Goal: Information Seeking & Learning: Check status

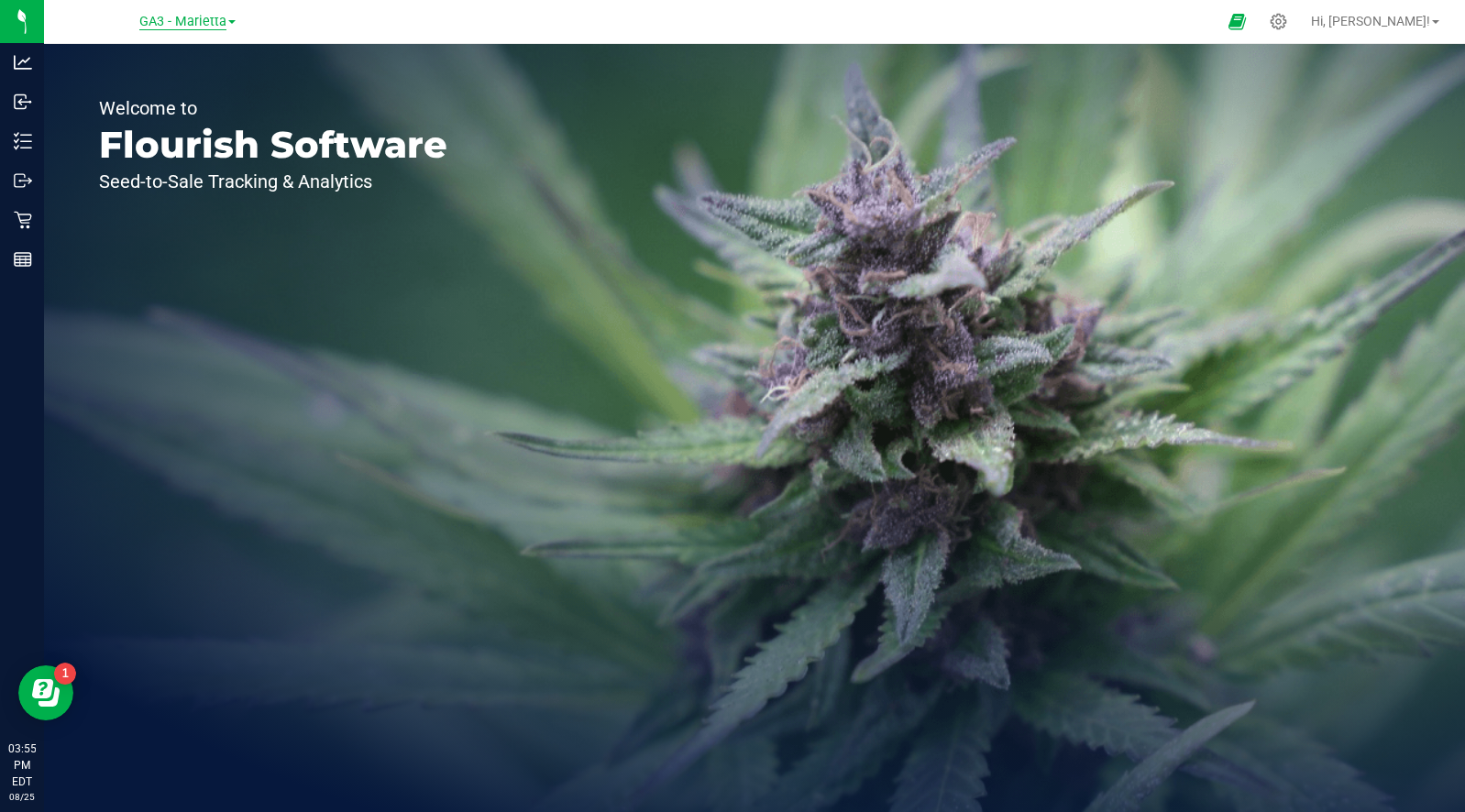
click at [181, 16] on span "GA3 - Marietta" at bounding box center [182, 21] width 87 height 17
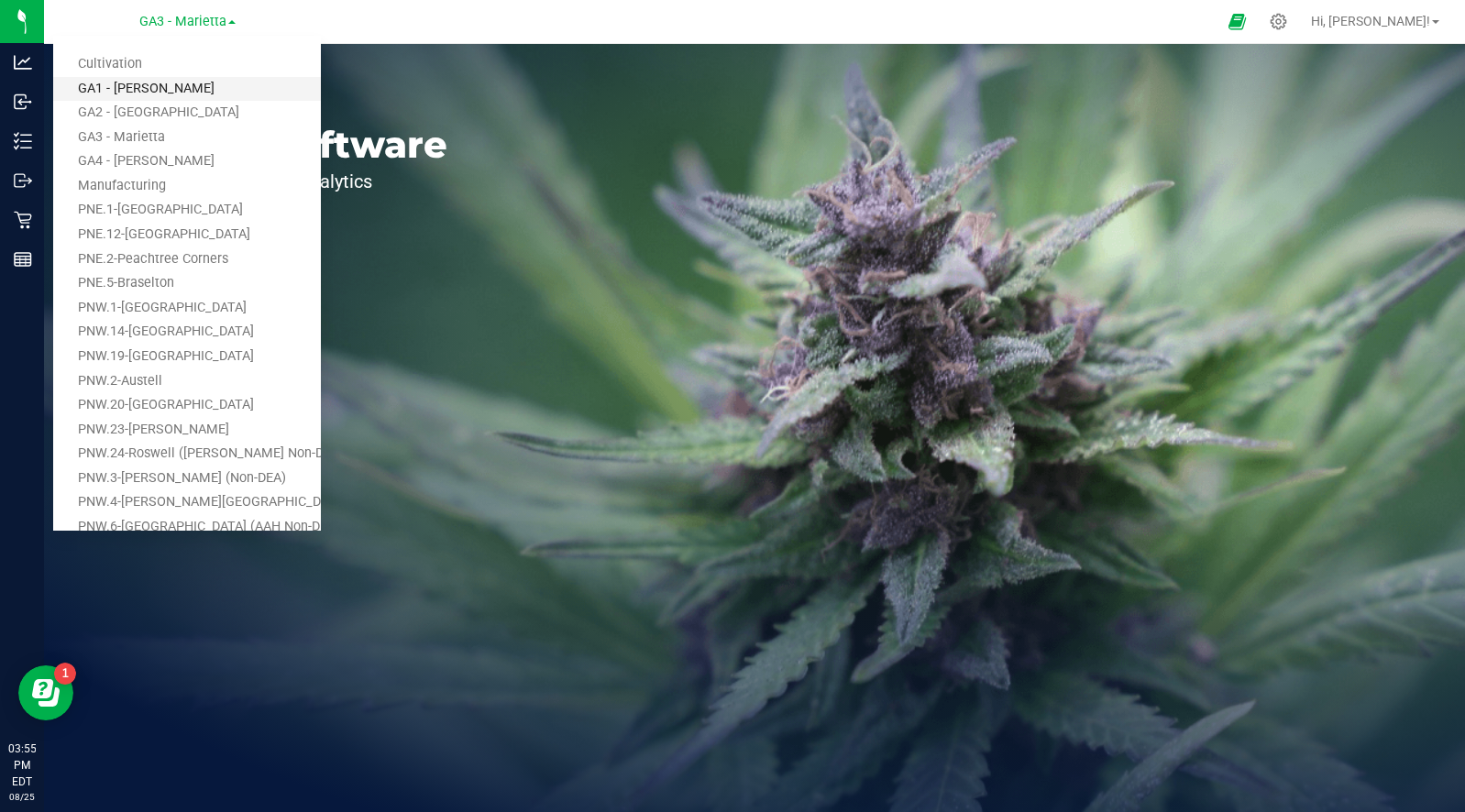
click at [153, 86] on link "GA1 - [PERSON_NAME]" at bounding box center [187, 89] width 268 height 24
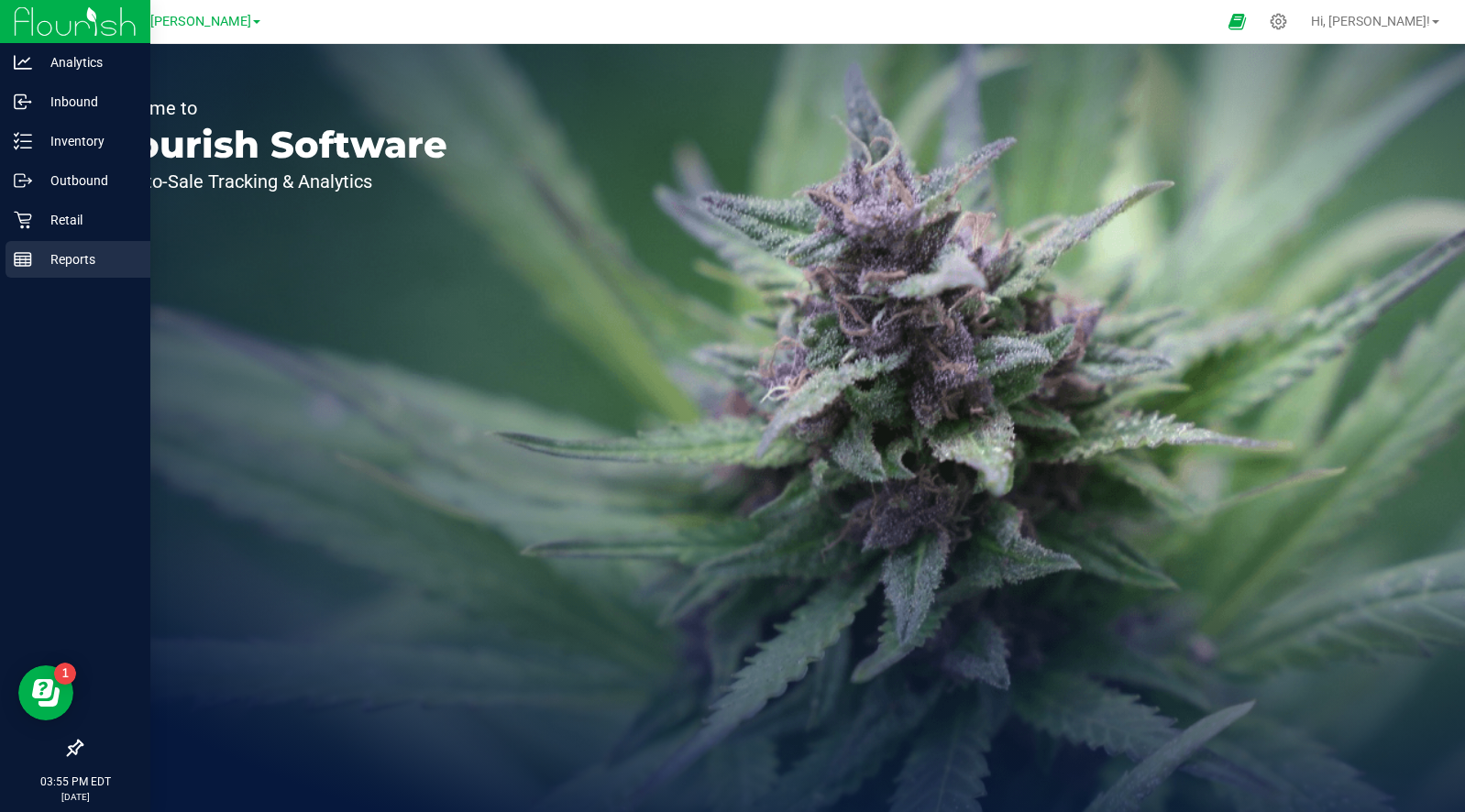
click at [68, 256] on p "Reports" at bounding box center [87, 259] width 110 height 22
click at [56, 262] on p "Reports" at bounding box center [87, 259] width 110 height 22
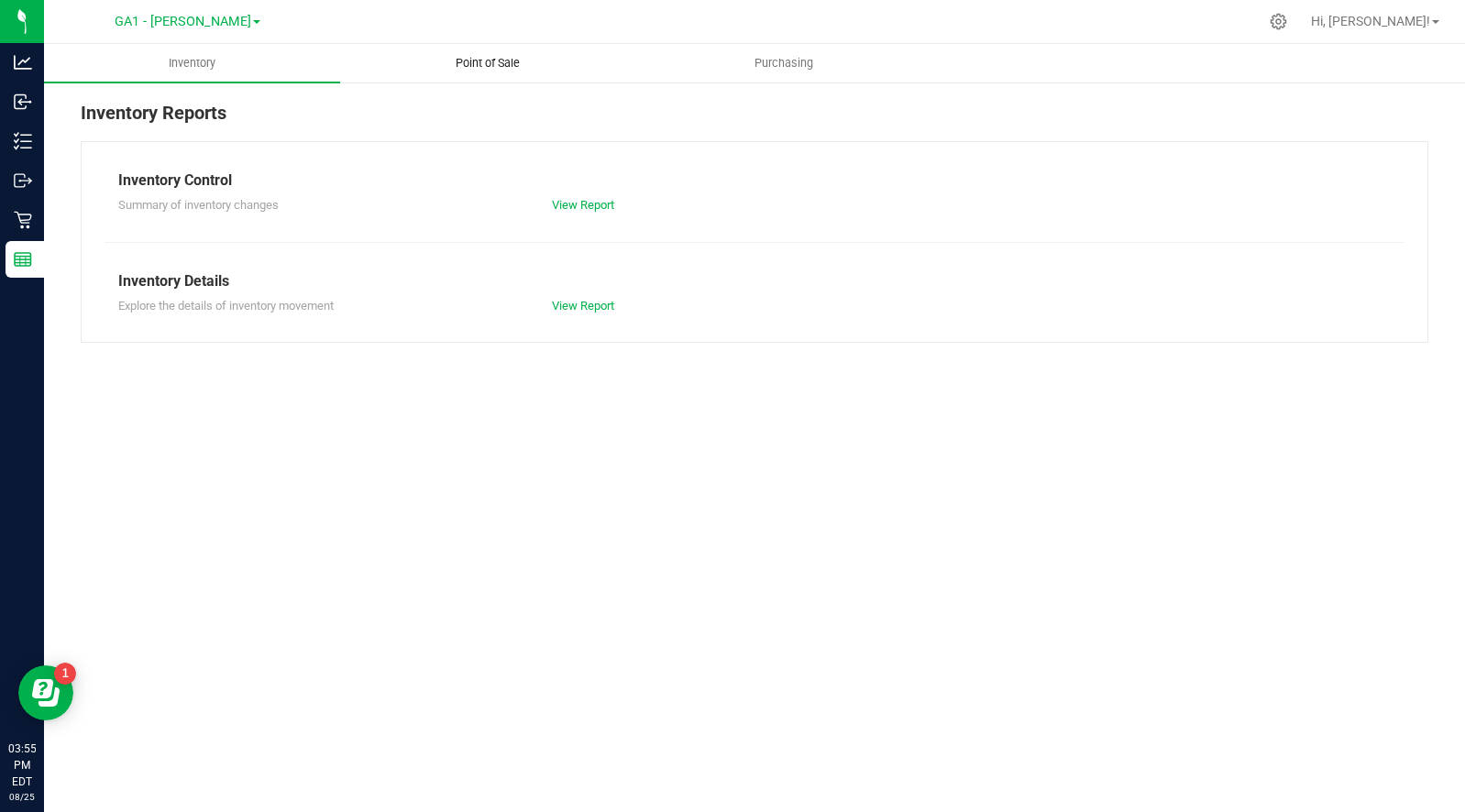
click at [497, 63] on span "Point of Sale" at bounding box center [487, 62] width 114 height 17
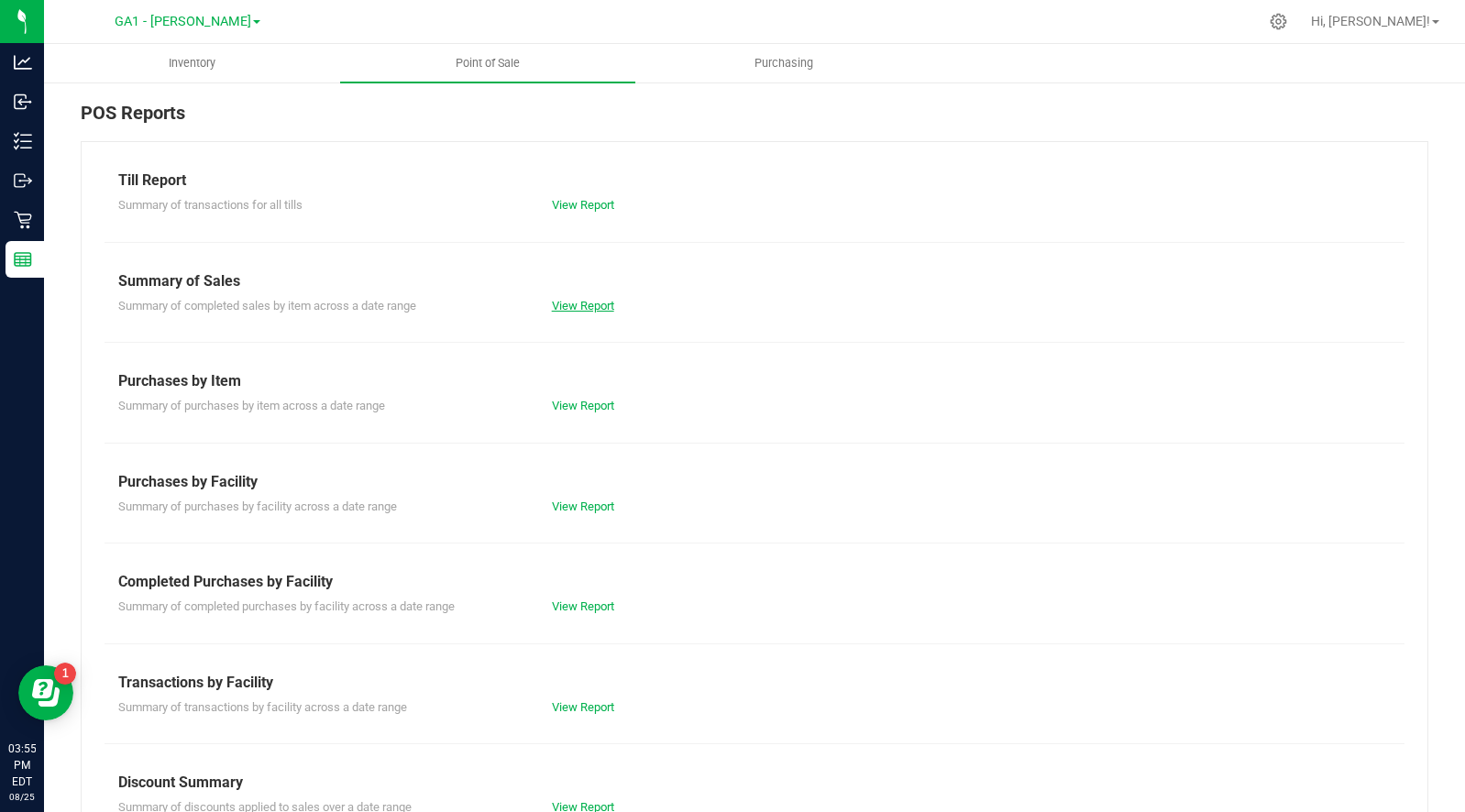
click at [567, 311] on link "View Report" at bounding box center [582, 306] width 62 height 14
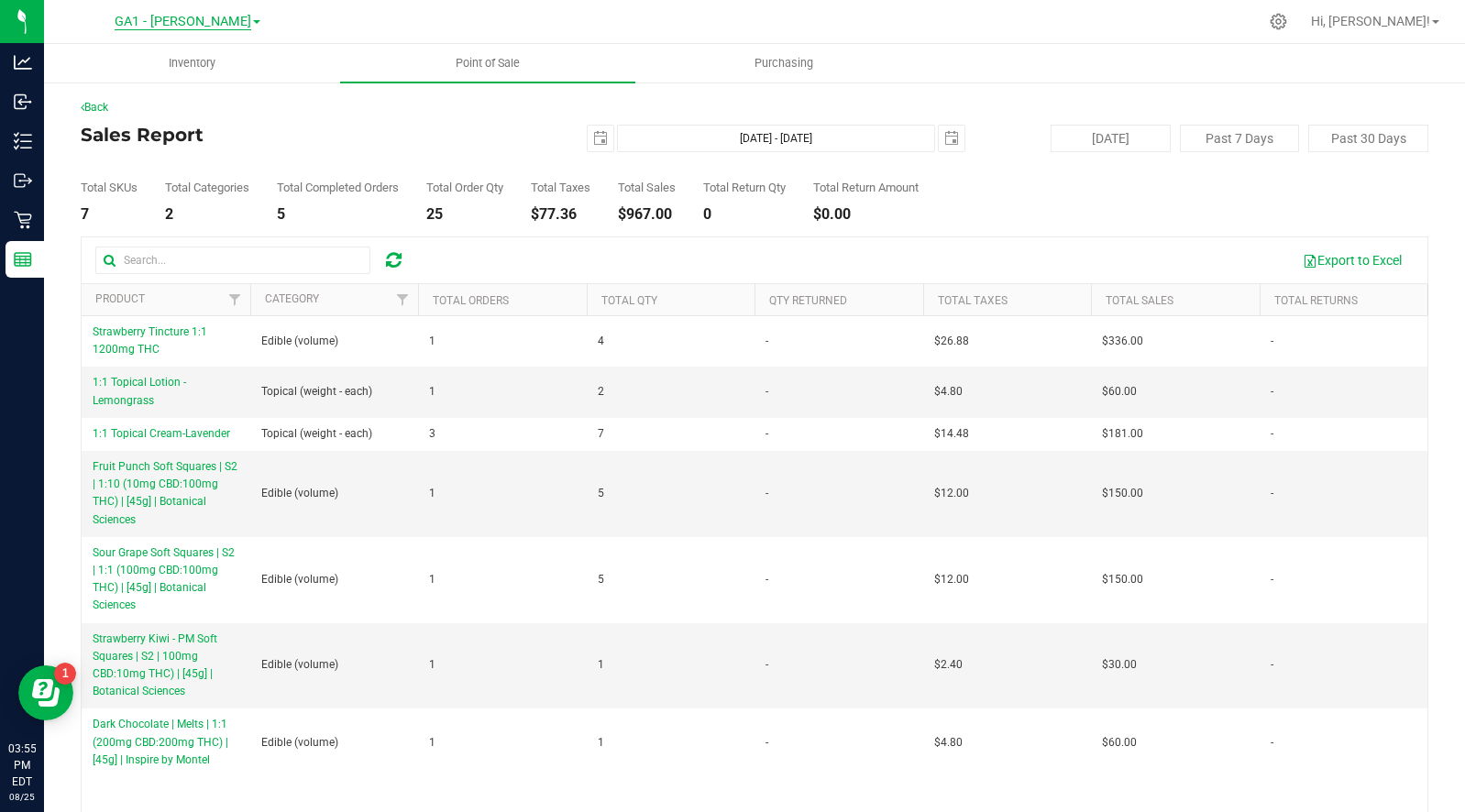
click at [190, 19] on span "GA1 - [PERSON_NAME]" at bounding box center [183, 21] width 136 height 17
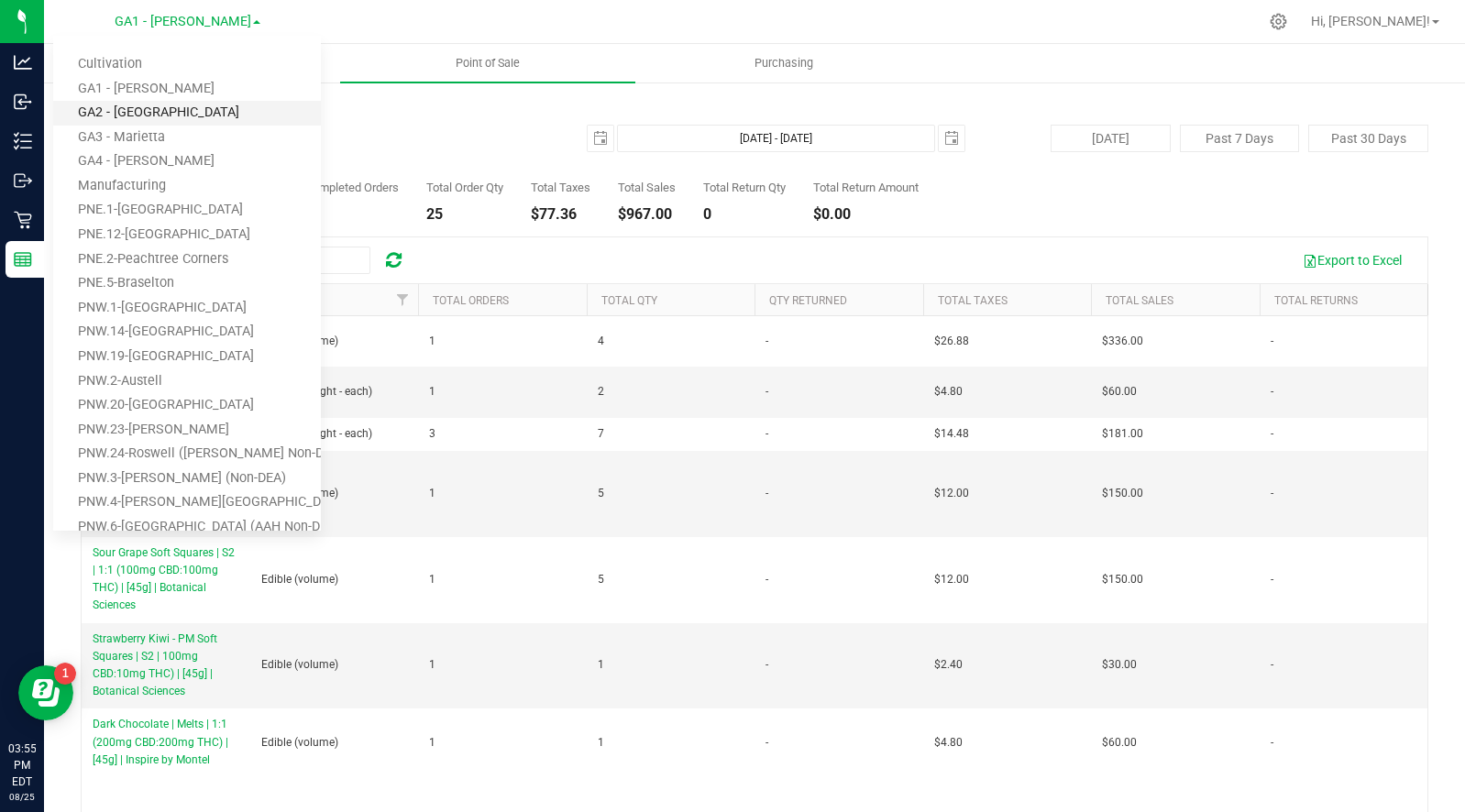
click at [169, 109] on link "GA2 - [GEOGRAPHIC_DATA]" at bounding box center [187, 113] width 268 height 24
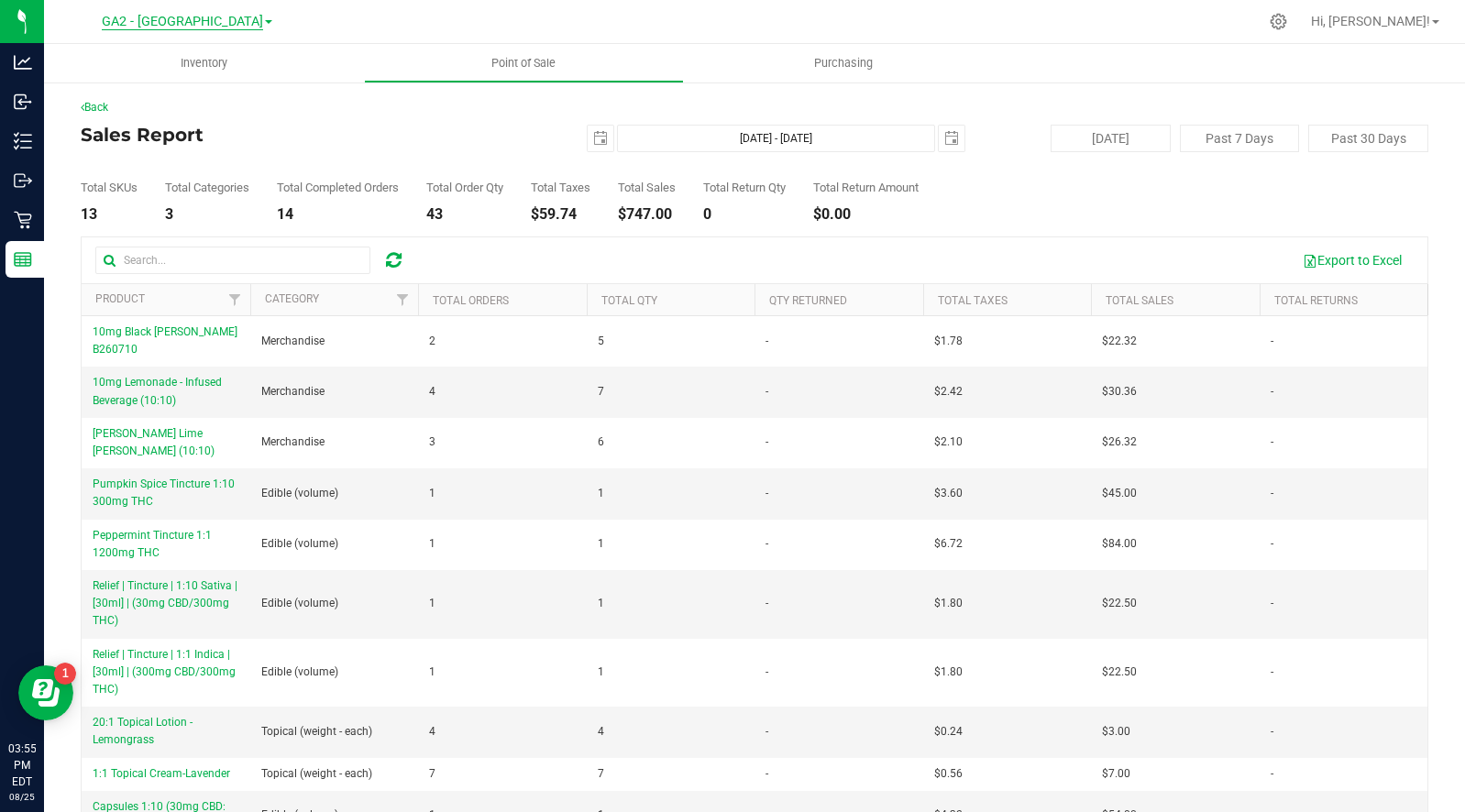
click at [159, 18] on span "GA2 - [GEOGRAPHIC_DATA]" at bounding box center [182, 21] width 162 height 17
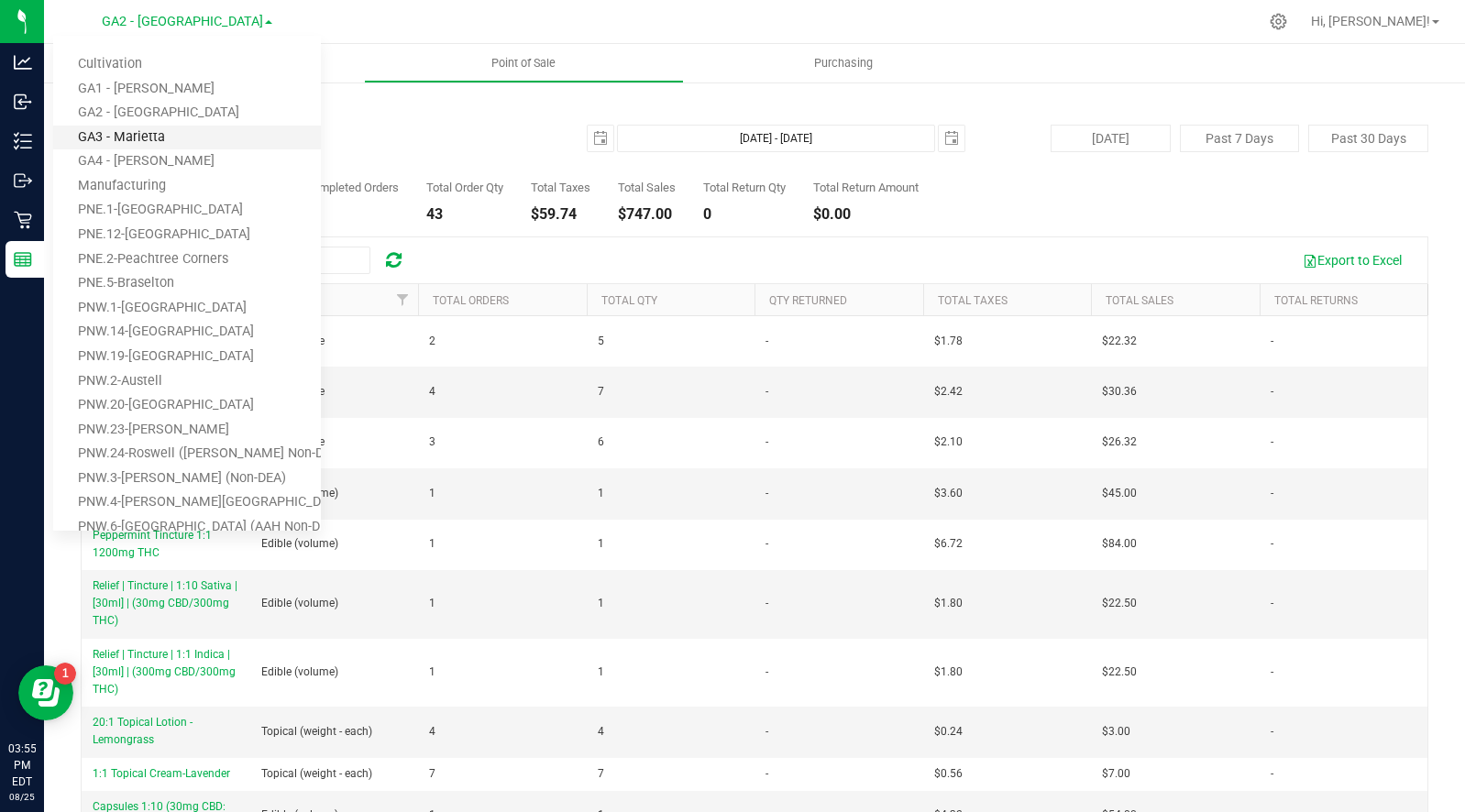
click at [155, 131] on link "GA3 - Marietta" at bounding box center [187, 137] width 268 height 24
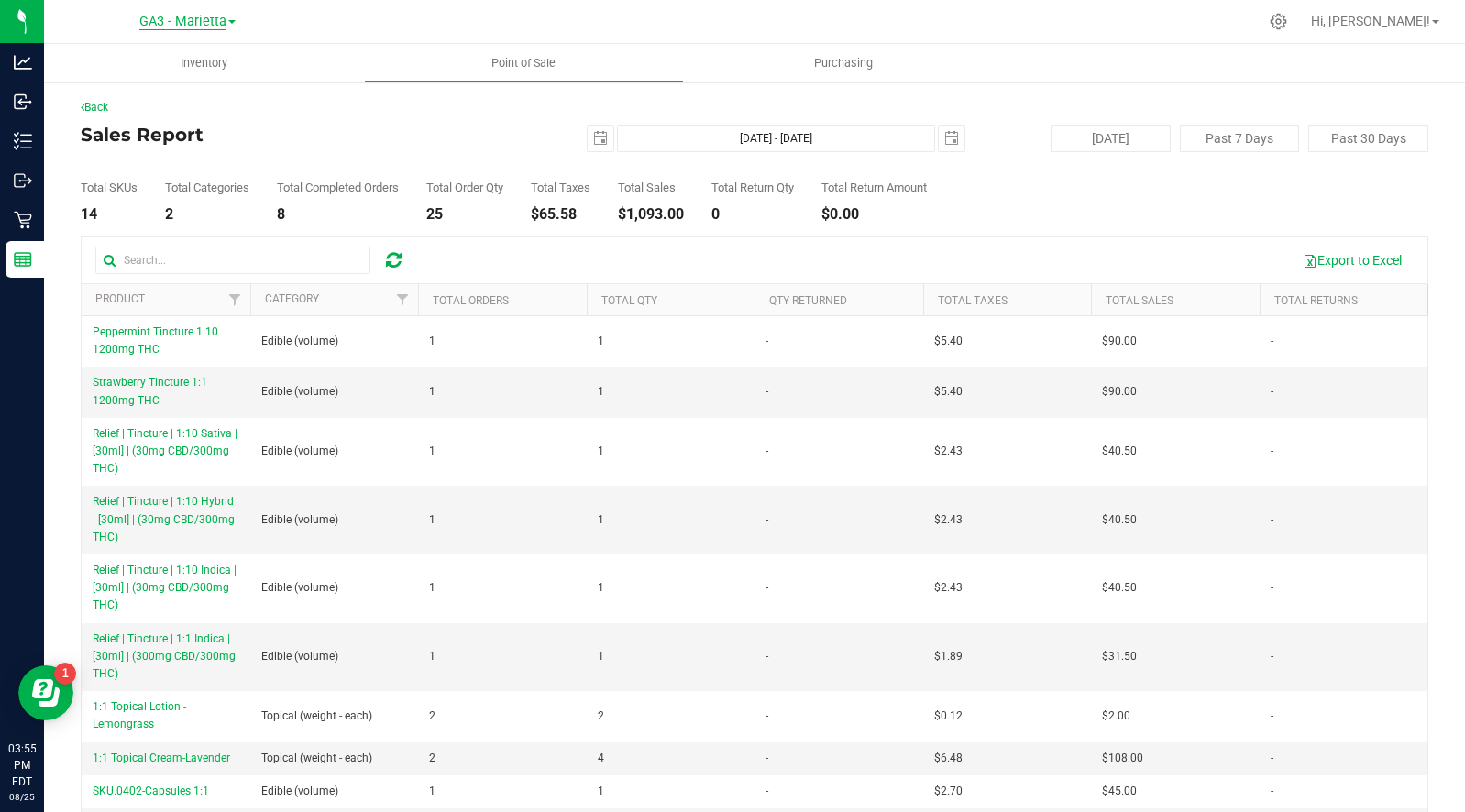
click at [192, 21] on span "GA3 - Marietta" at bounding box center [182, 21] width 87 height 17
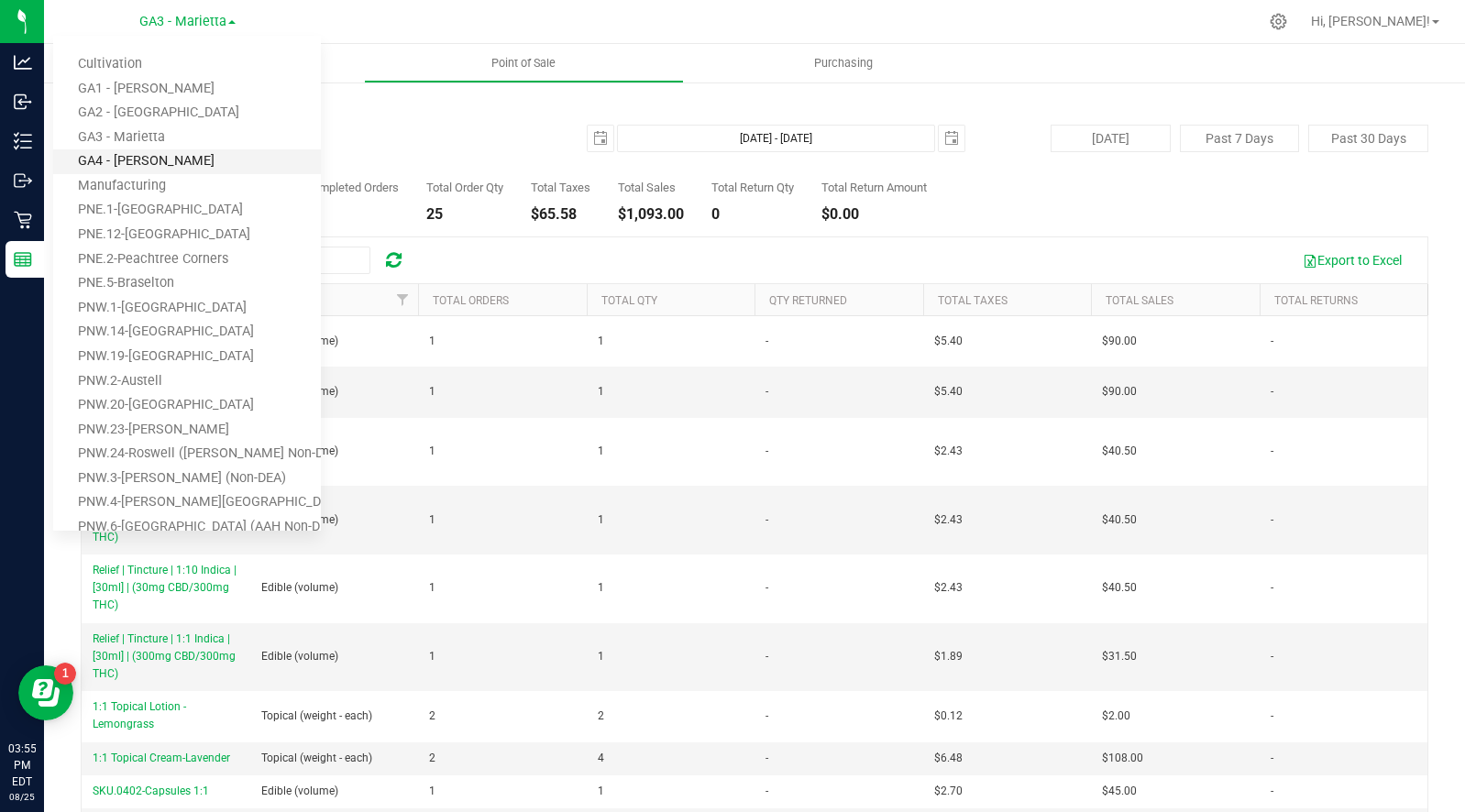
click at [159, 154] on link "GA4 - [PERSON_NAME]" at bounding box center [187, 161] width 268 height 24
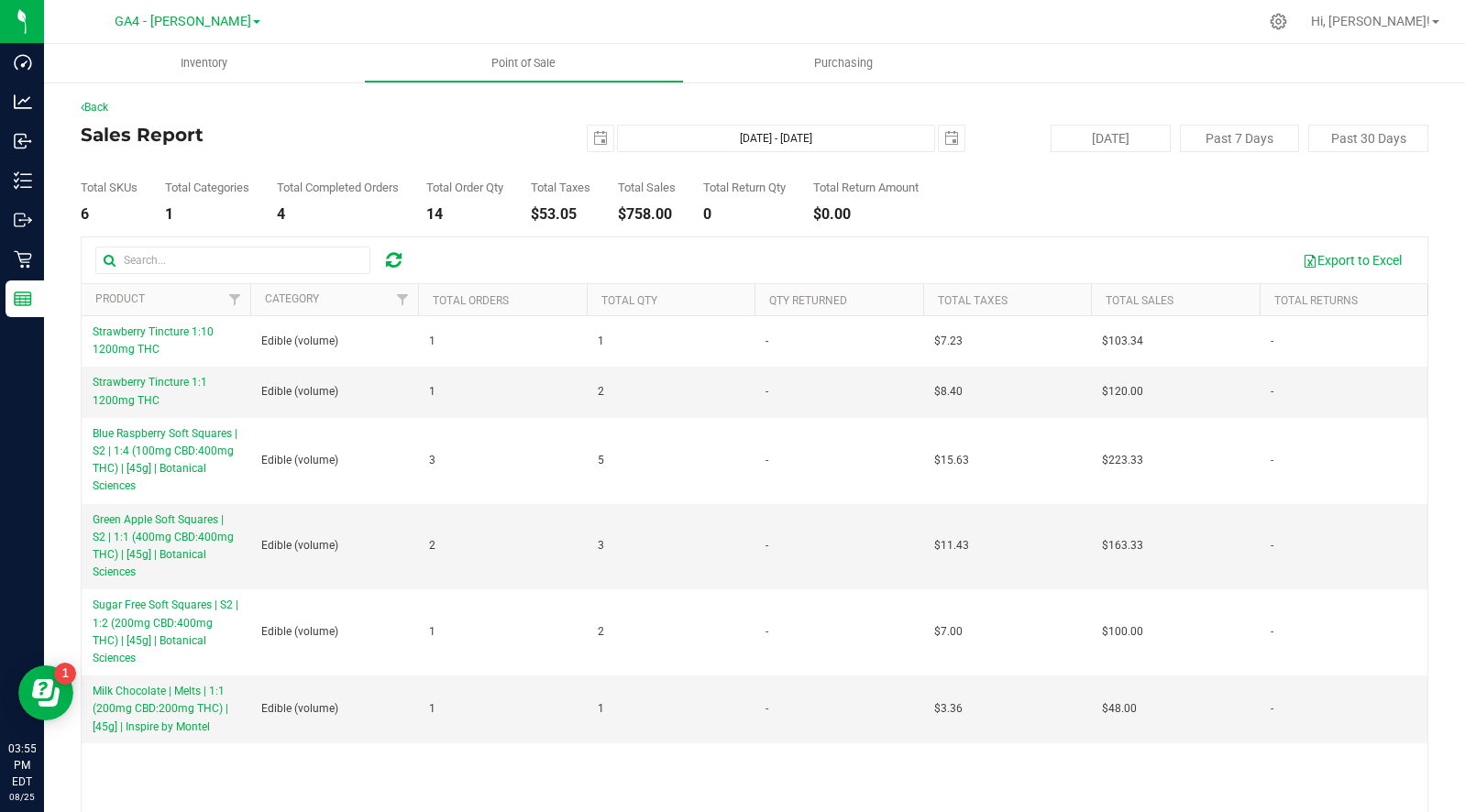
click at [330, 125] on h4 "Sales Report" at bounding box center [305, 134] width 449 height 20
